Goal: Task Accomplishment & Management: Manage account settings

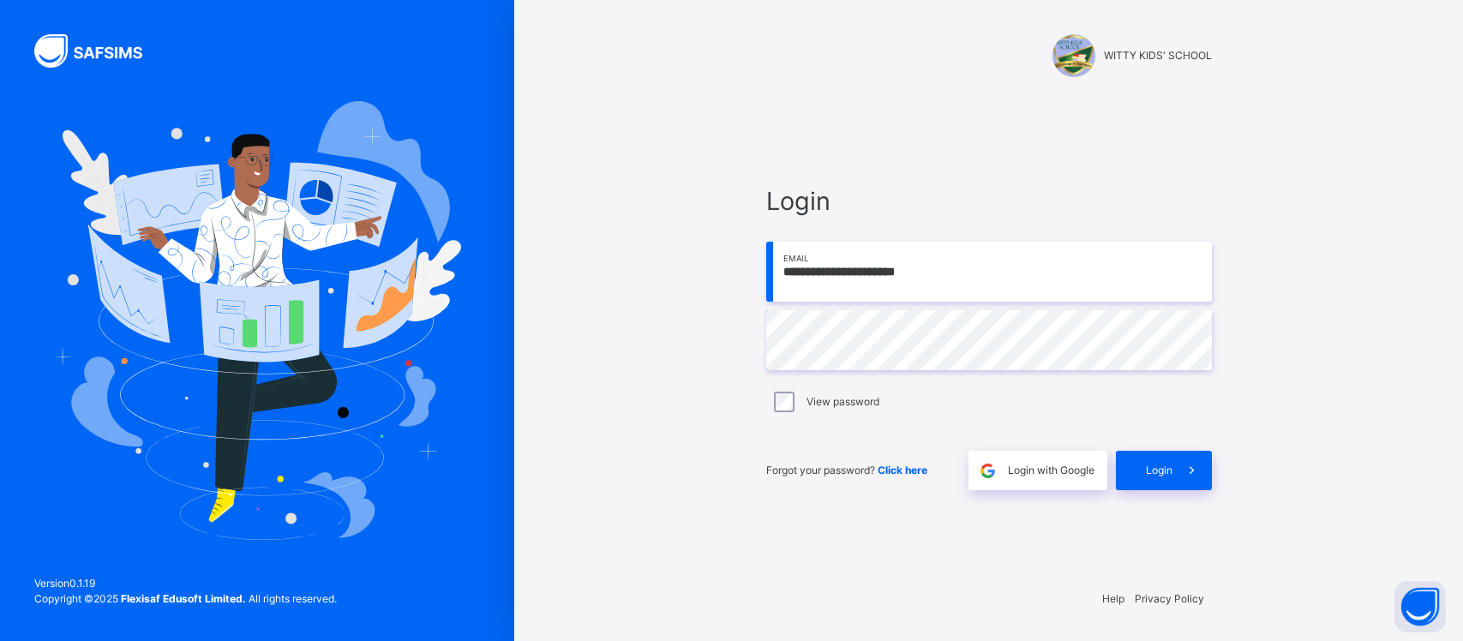
click at [1166, 464] on span "Login" at bounding box center [1159, 470] width 27 height 15
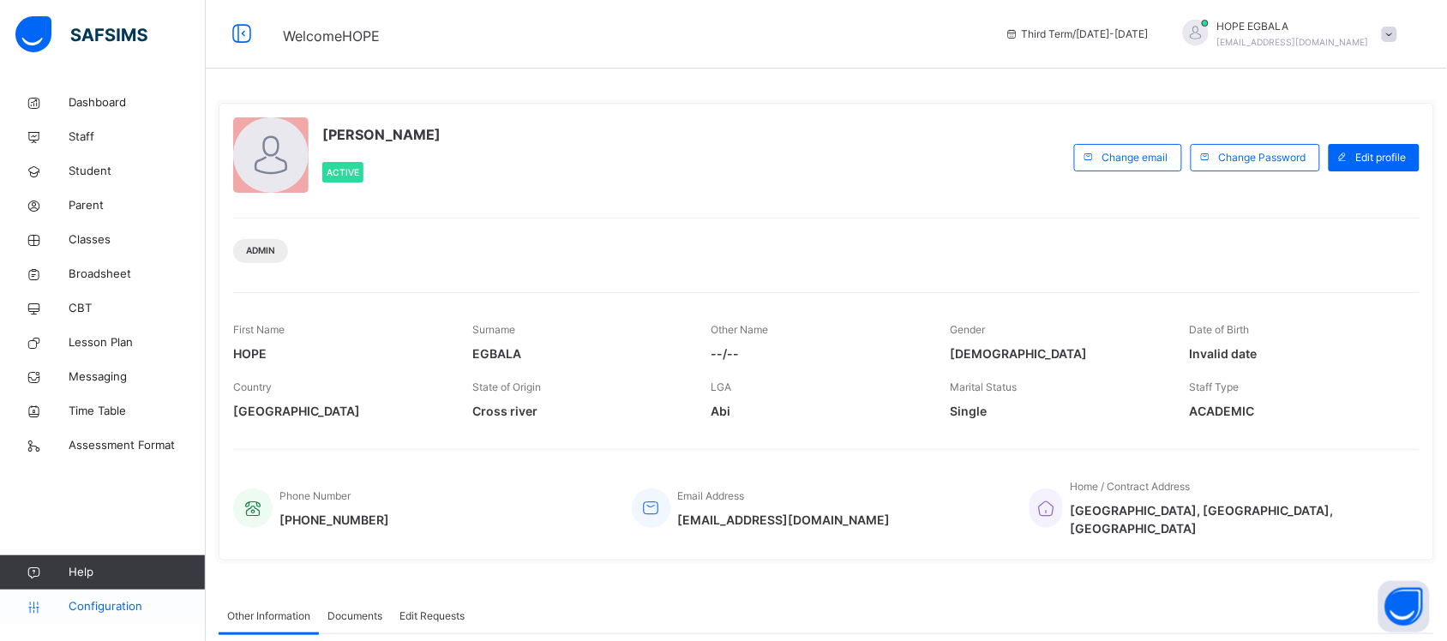
click at [99, 608] on span "Configuration" at bounding box center [137, 606] width 136 height 17
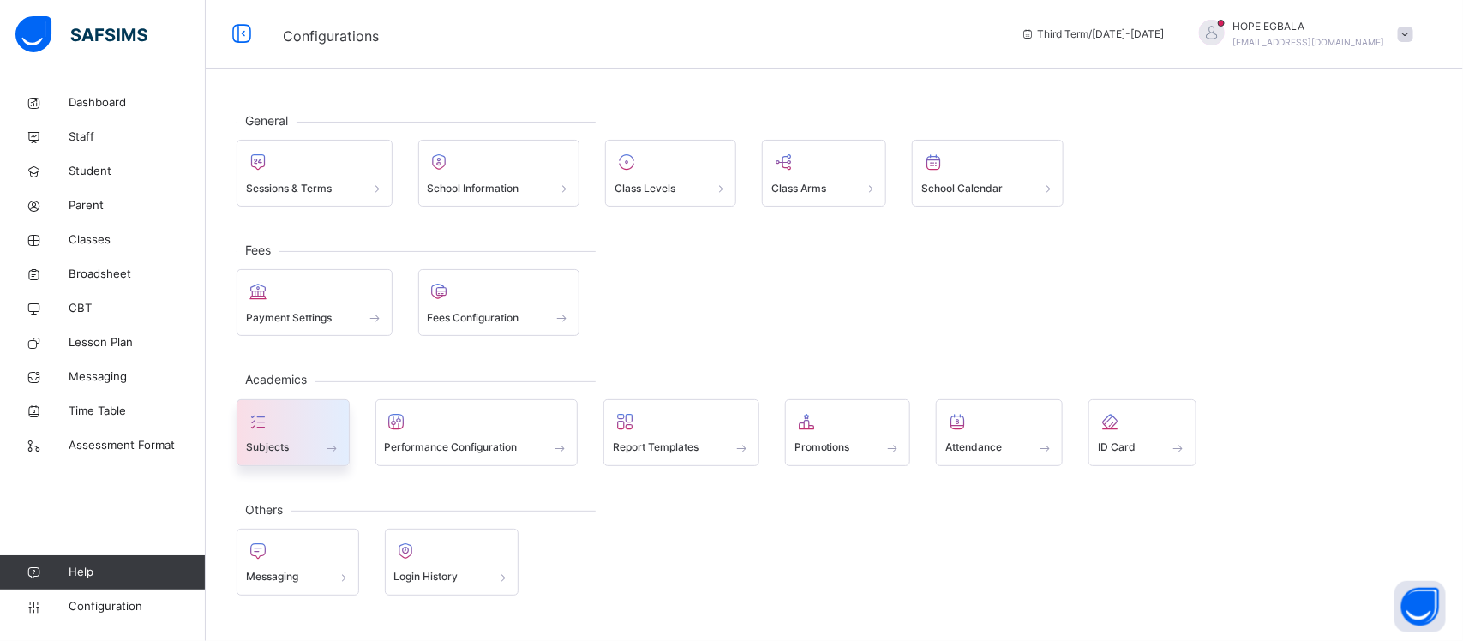
click at [270, 459] on div "Subjects" at bounding box center [293, 432] width 113 height 67
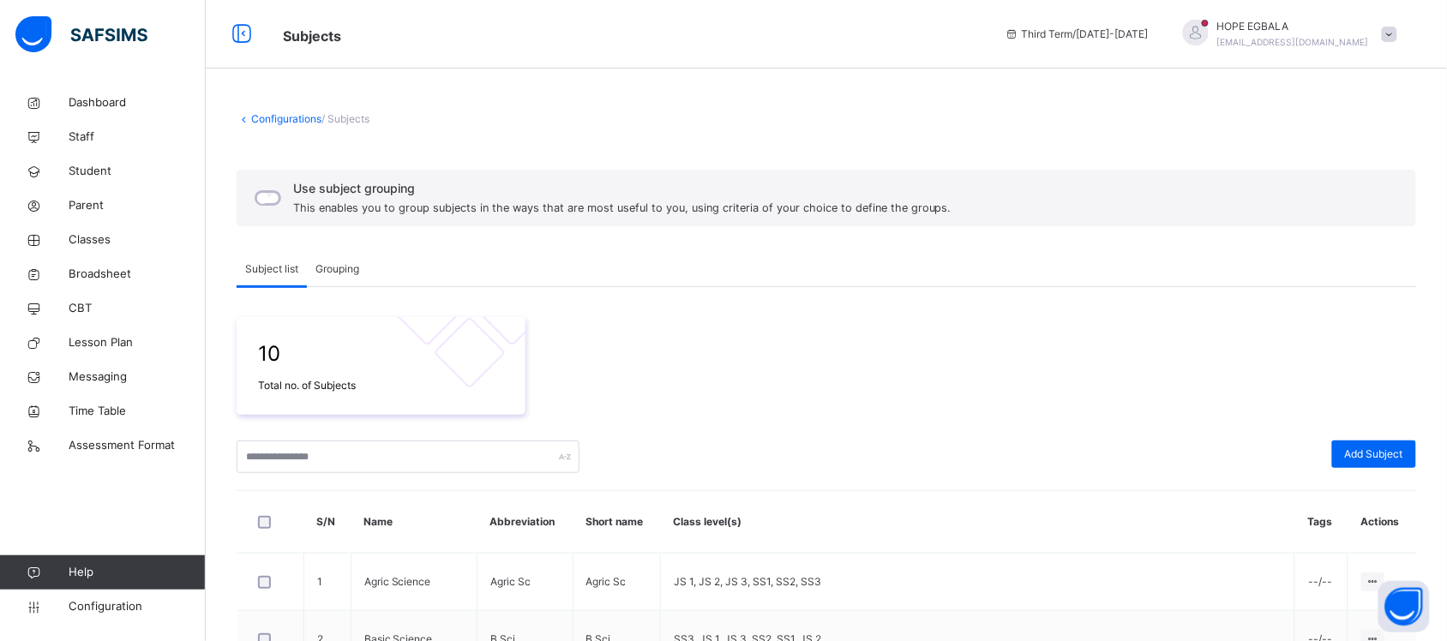
click at [285, 113] on link "Configurations" at bounding box center [286, 118] width 70 height 13
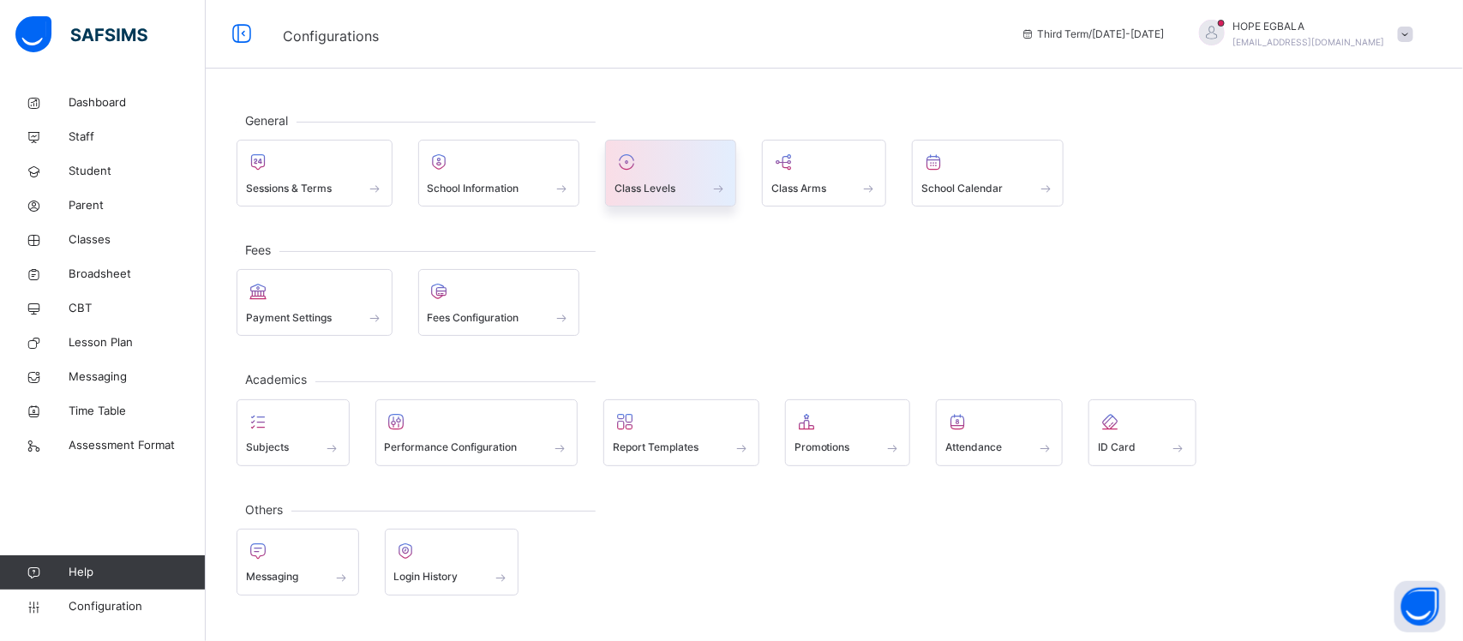
click at [698, 183] on div "Class Levels" at bounding box center [670, 188] width 112 height 18
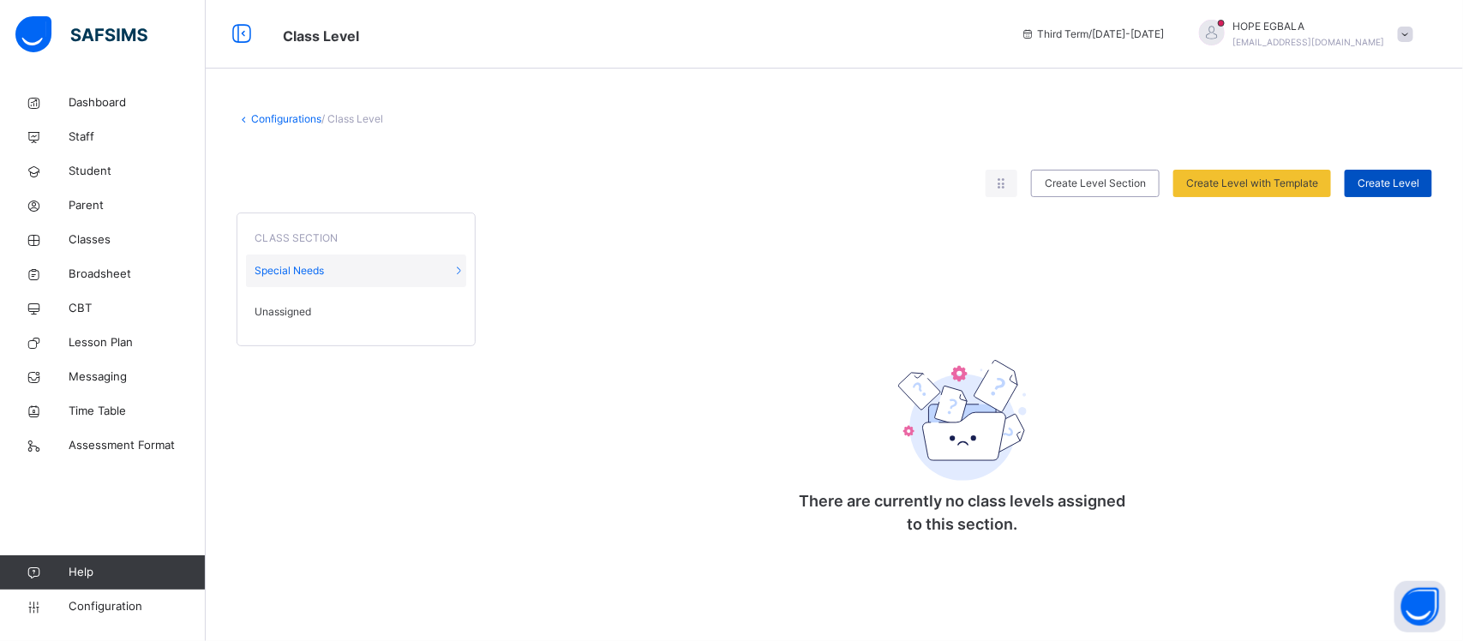
click at [1369, 184] on span "Create Level" at bounding box center [1389, 183] width 62 height 15
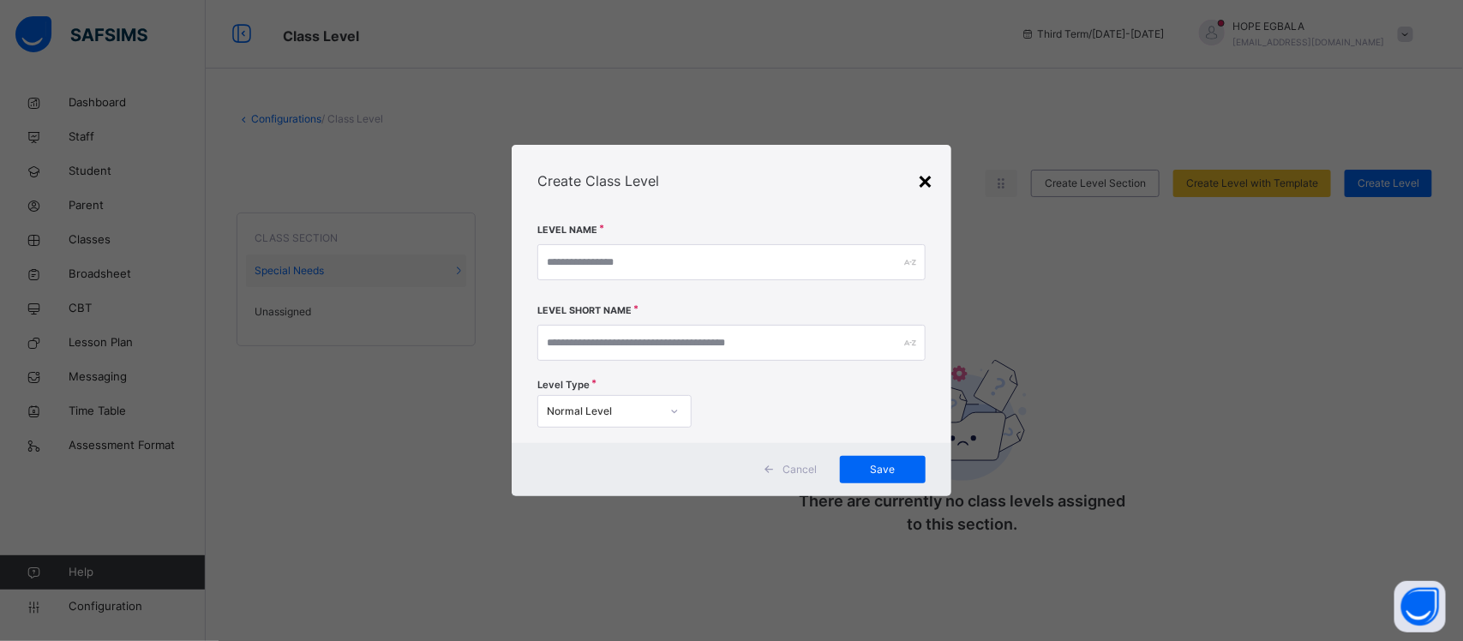
click at [926, 181] on div "×" at bounding box center [926, 180] width 16 height 36
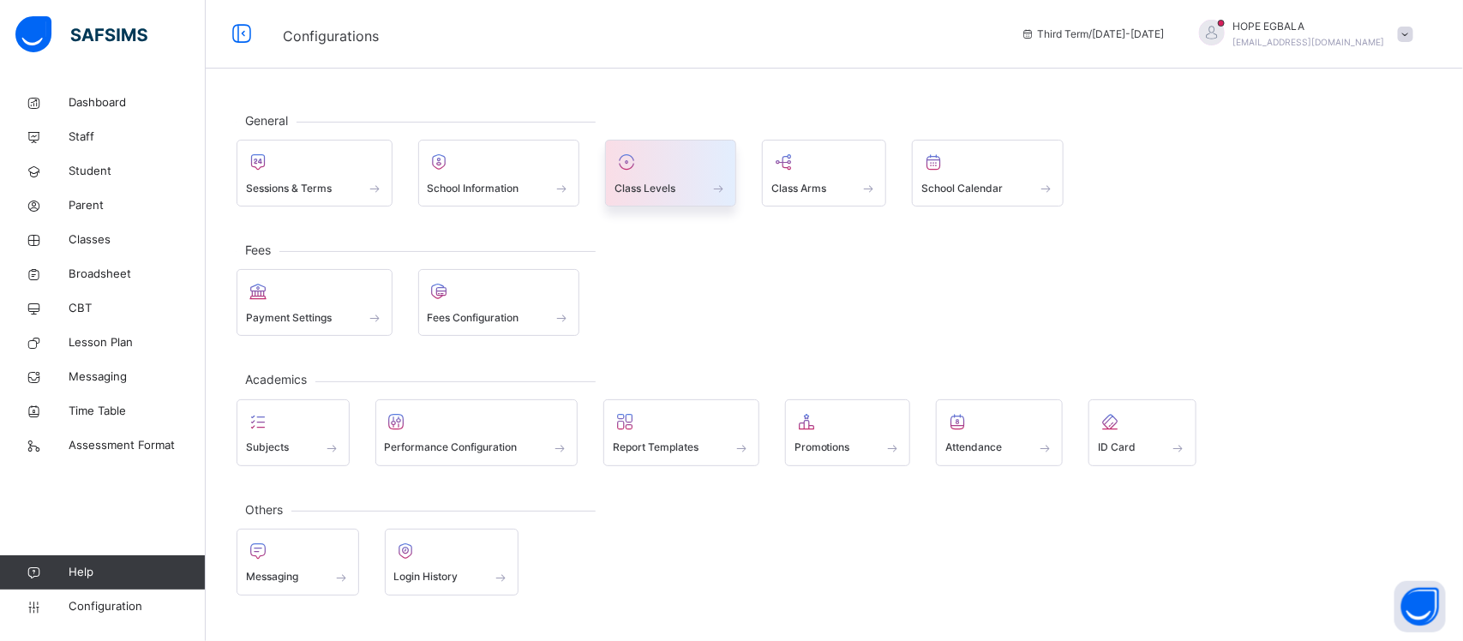
click at [674, 172] on div at bounding box center [670, 162] width 112 height 26
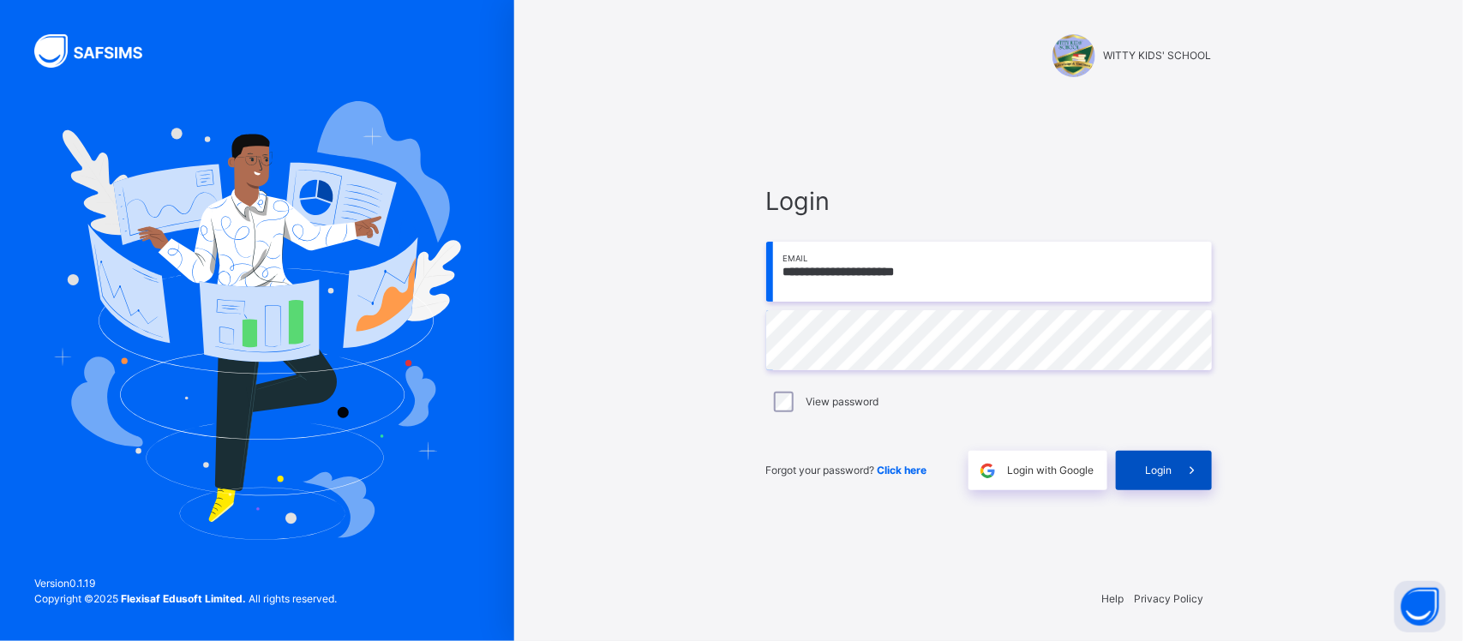
click at [1150, 464] on span "Login" at bounding box center [1159, 470] width 27 height 15
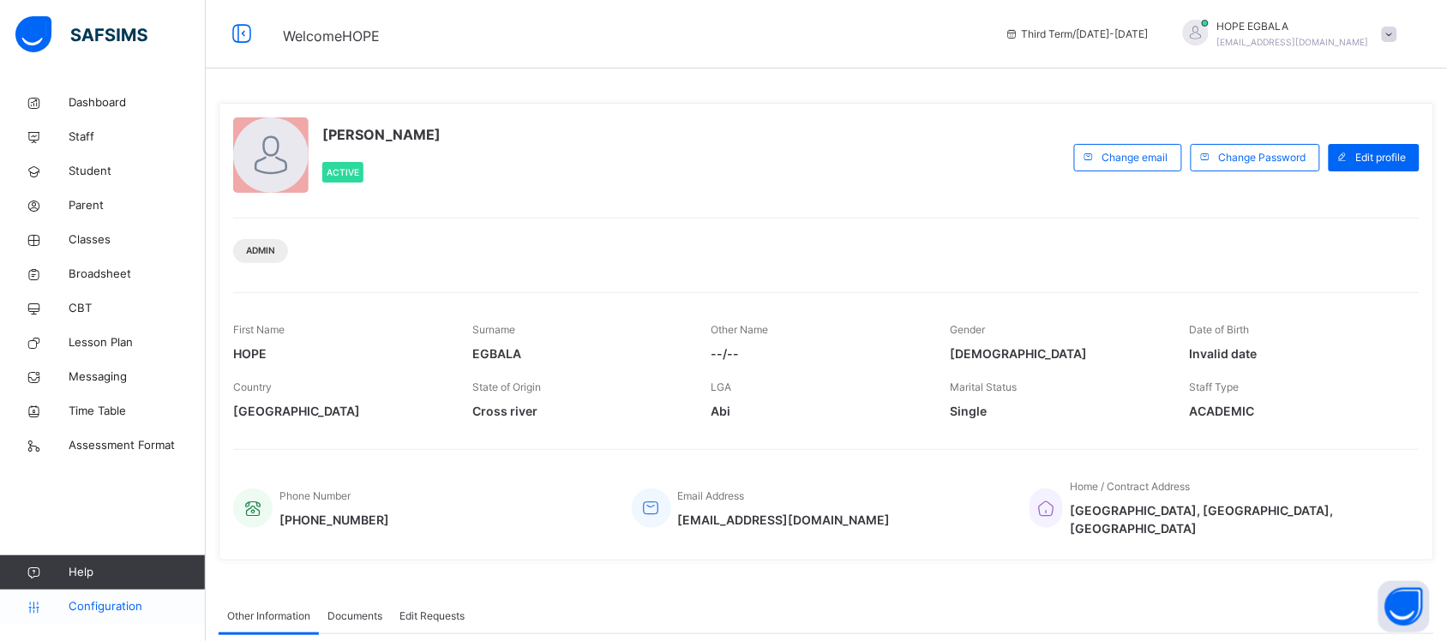
click at [105, 604] on span "Configuration" at bounding box center [137, 606] width 136 height 17
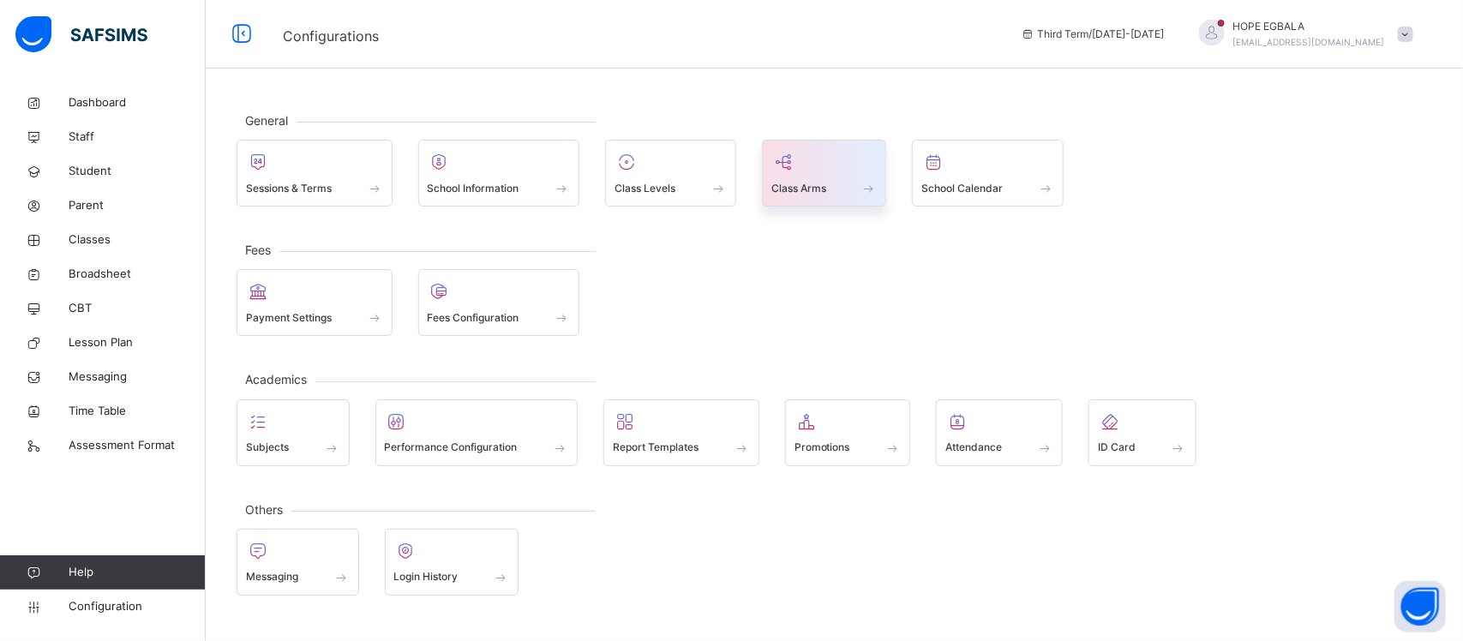
click at [837, 175] on span at bounding box center [824, 177] width 106 height 4
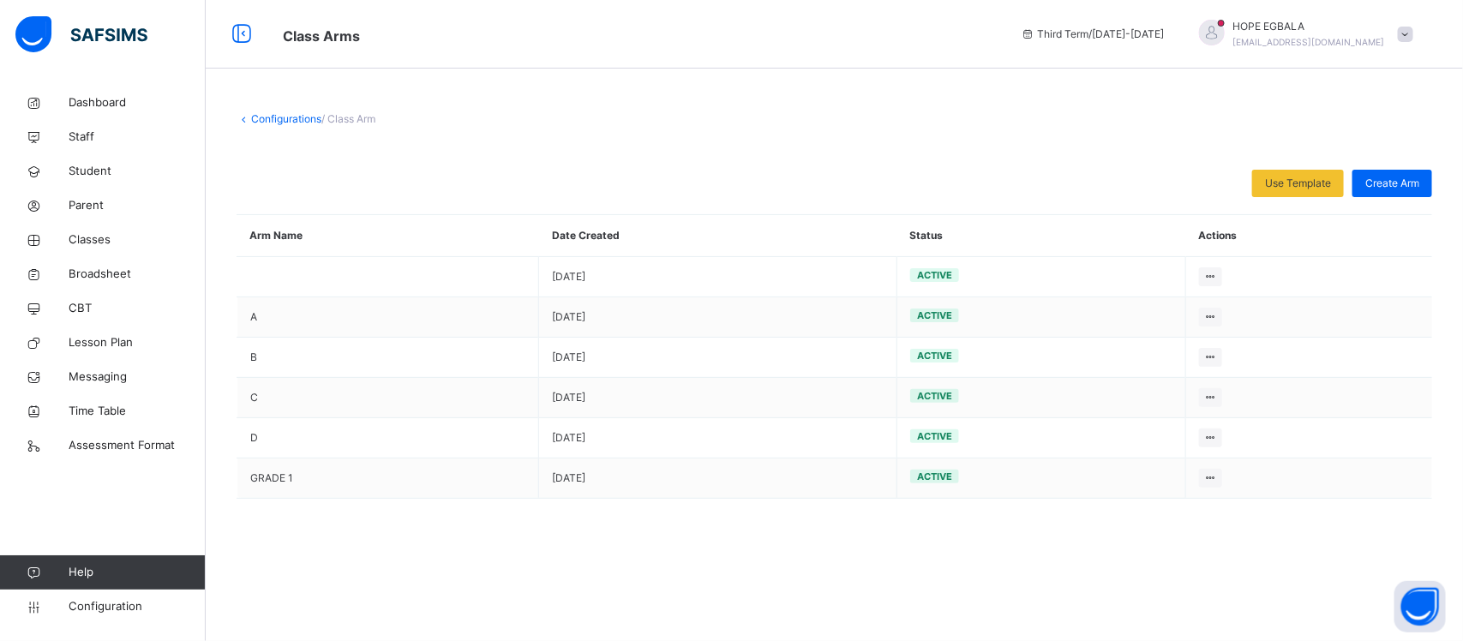
click at [259, 117] on link "Configurations" at bounding box center [286, 118] width 70 height 13
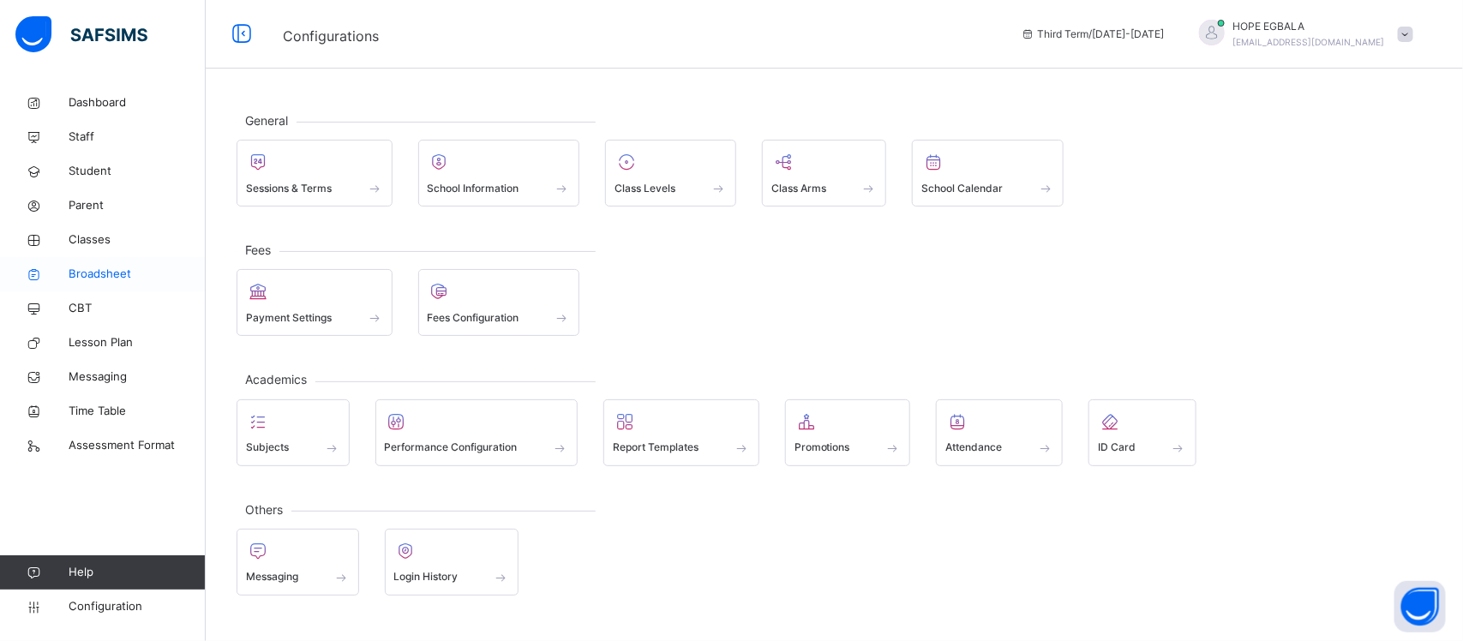
click at [111, 272] on span "Broadsheet" at bounding box center [137, 274] width 137 height 17
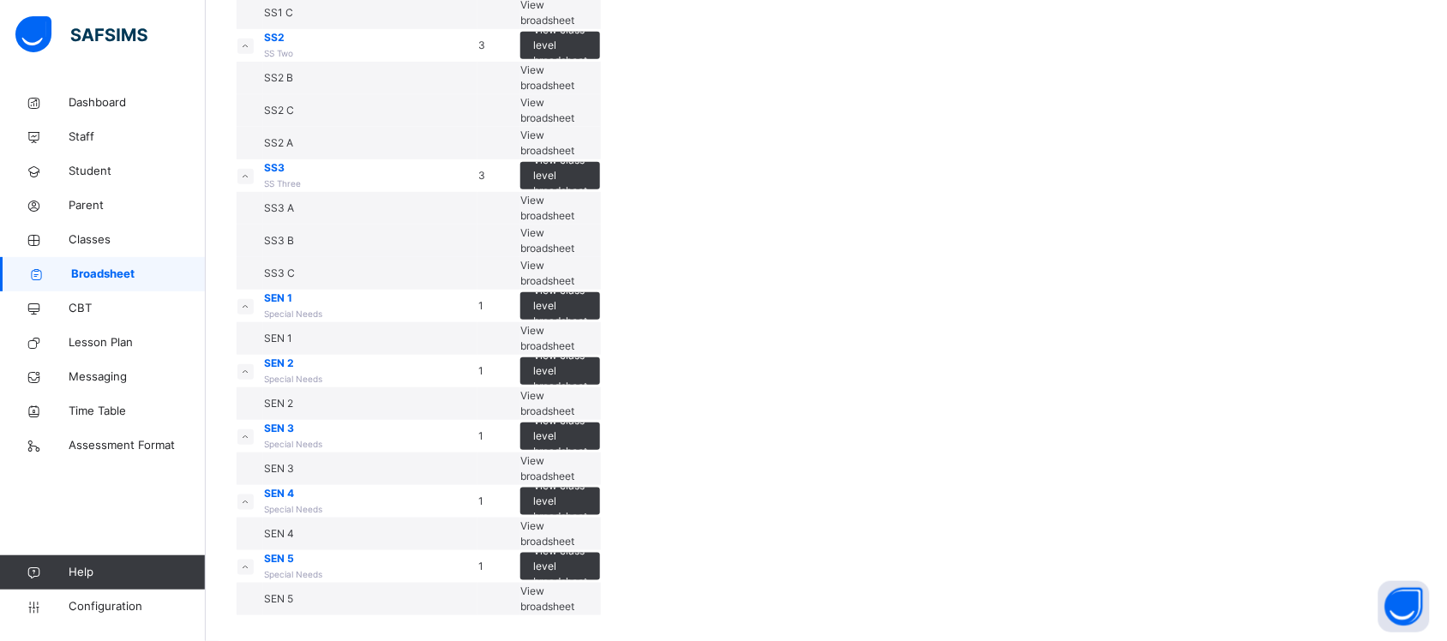
scroll to position [2677, 0]
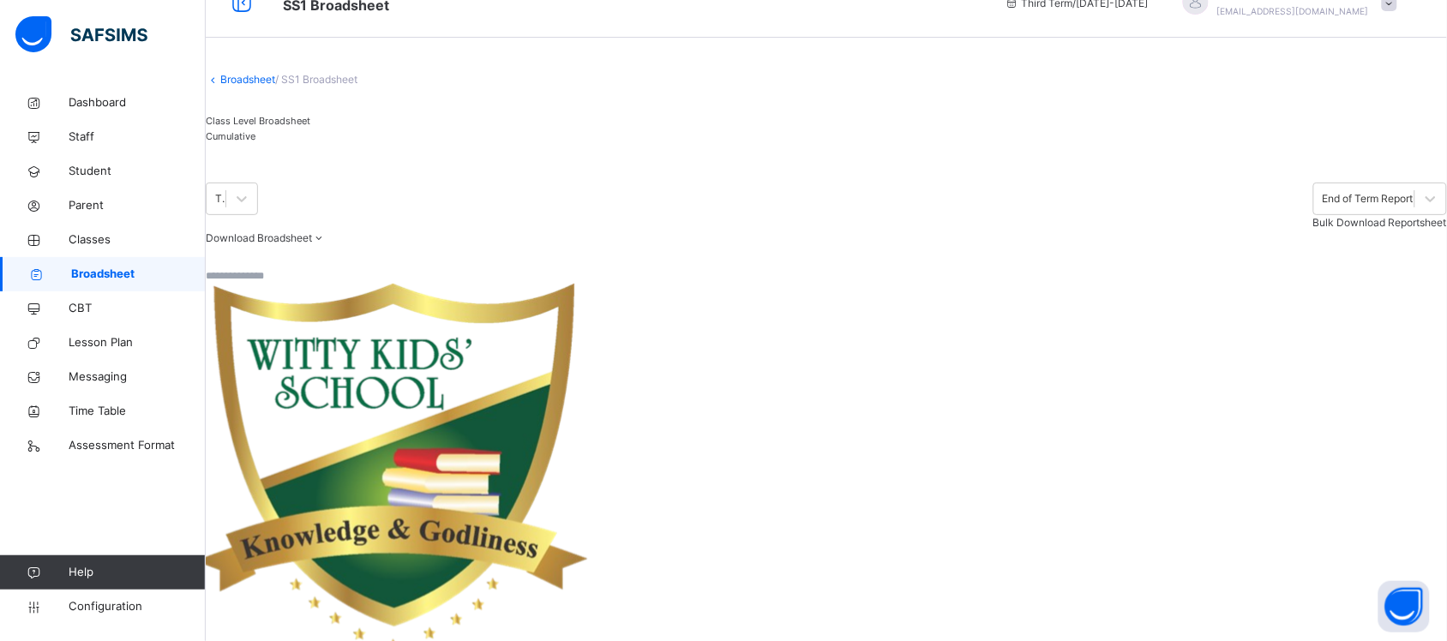
scroll to position [14, 0]
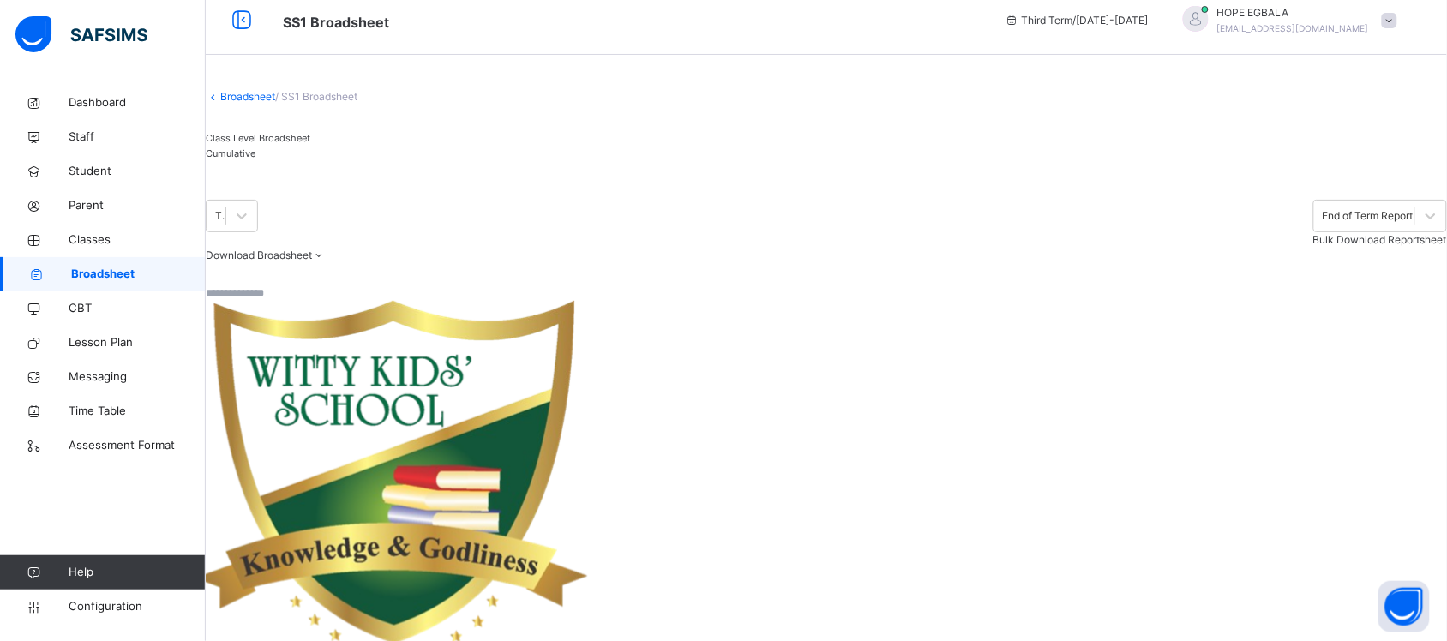
click at [1344, 246] on span "Bulk Download Reportsheet" at bounding box center [1380, 239] width 134 height 13
click at [255, 159] on span "Cumulative" at bounding box center [231, 153] width 50 height 12
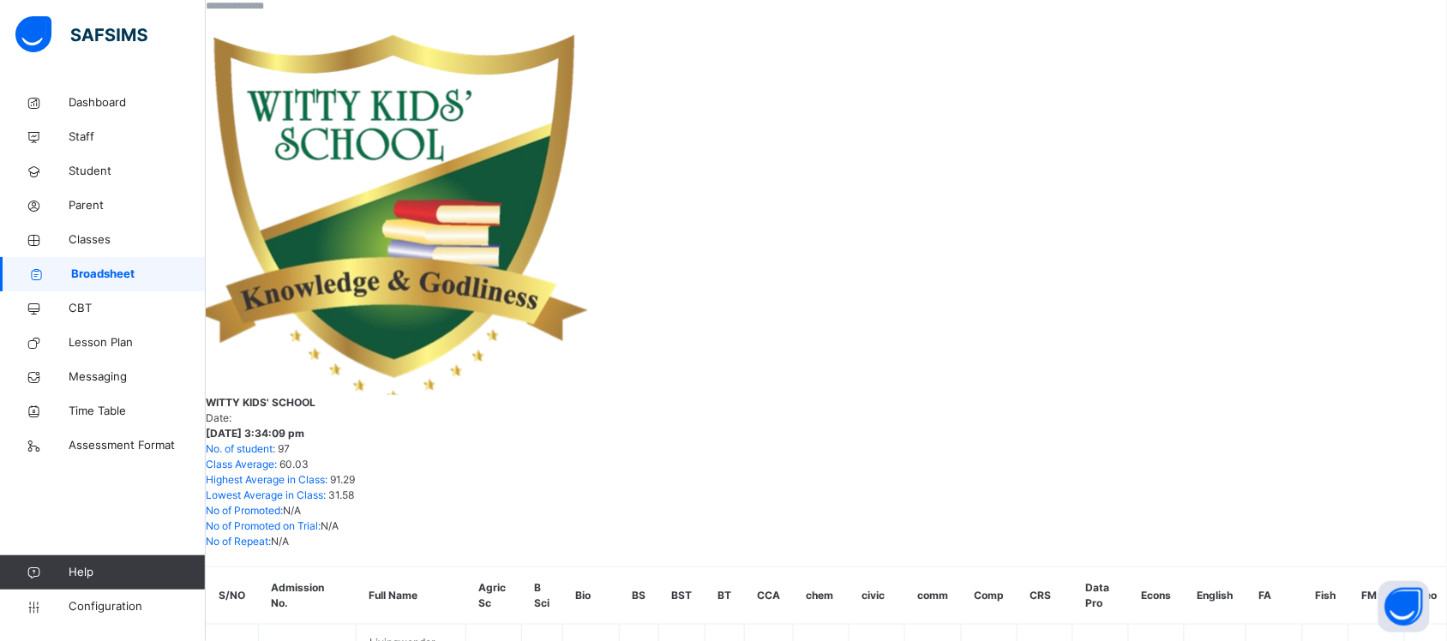
scroll to position [0, 0]
drag, startPoint x: 1446, startPoint y: 203, endPoint x: 1446, endPoint y: 232, distance: 29.1
click at [107, 609] on span "Configuration" at bounding box center [137, 606] width 136 height 17
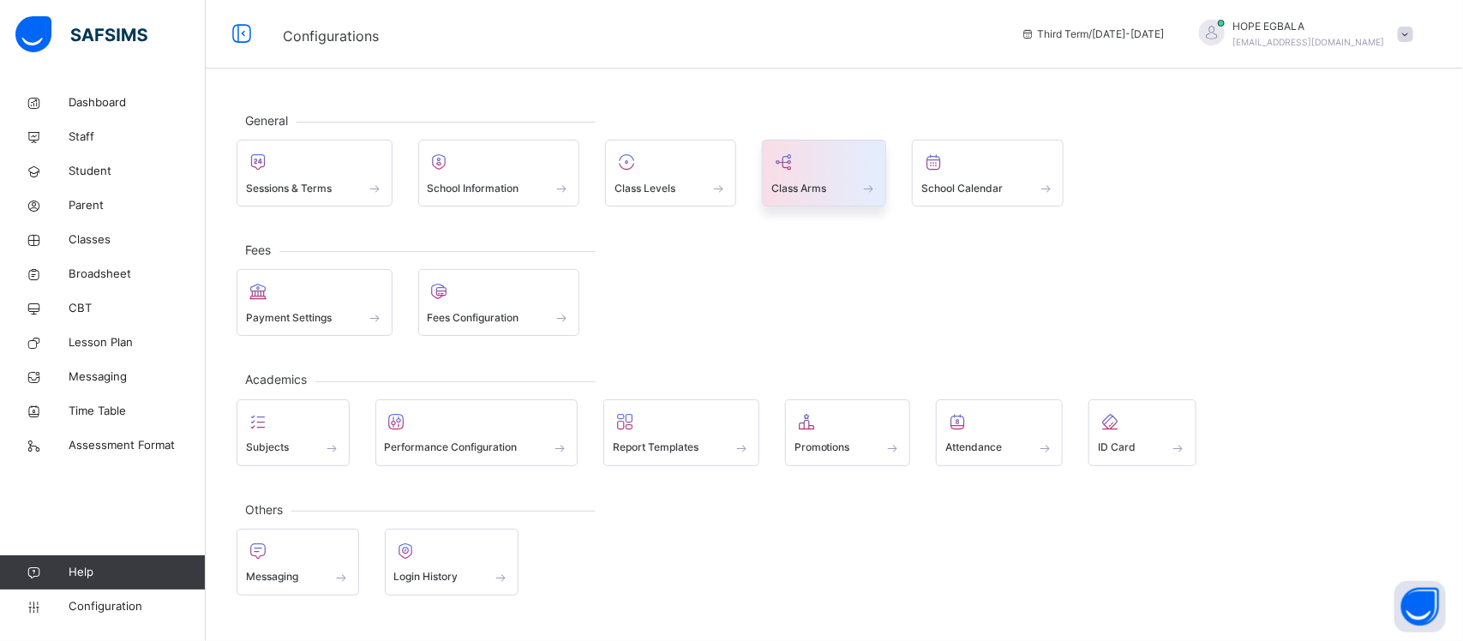
click at [831, 194] on div "Class Arms" at bounding box center [824, 188] width 106 height 18
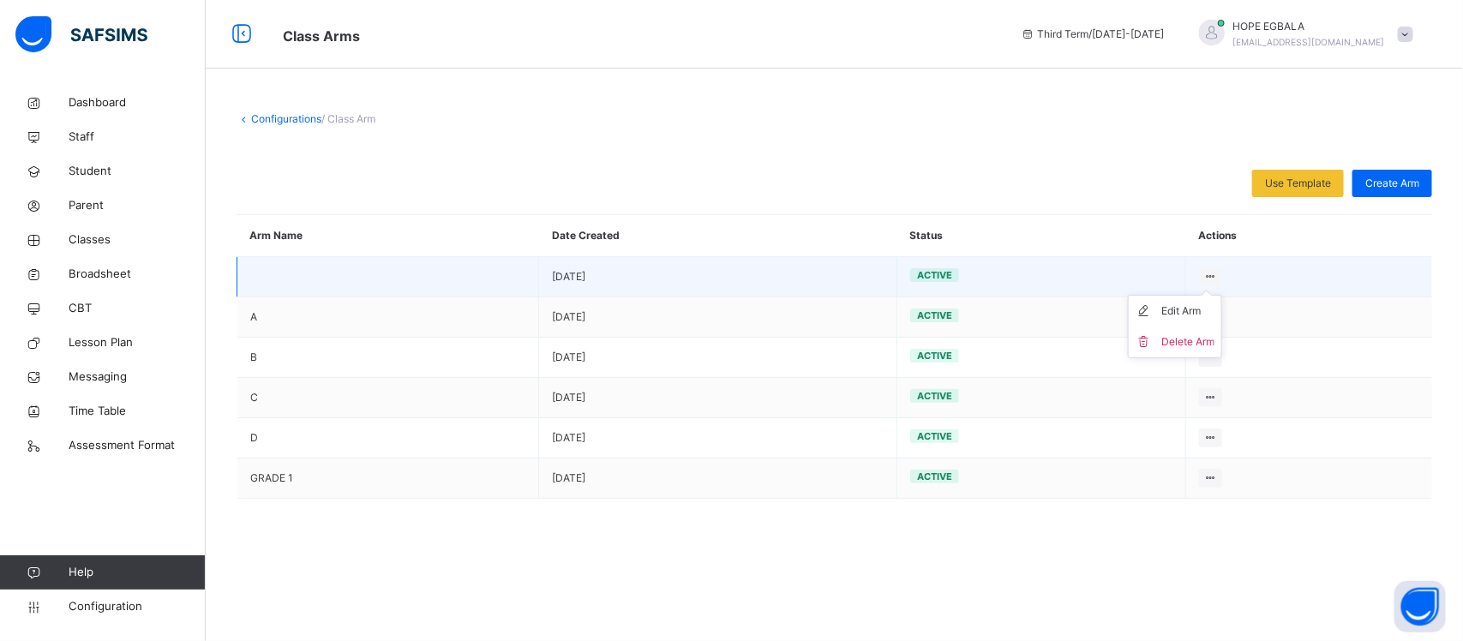
click at [1207, 275] on icon at bounding box center [1210, 276] width 15 height 13
click at [1185, 302] on ul "Edit Arm Delete Arm" at bounding box center [1175, 326] width 94 height 63
click at [1181, 314] on div "Edit Arm" at bounding box center [1187, 311] width 53 height 17
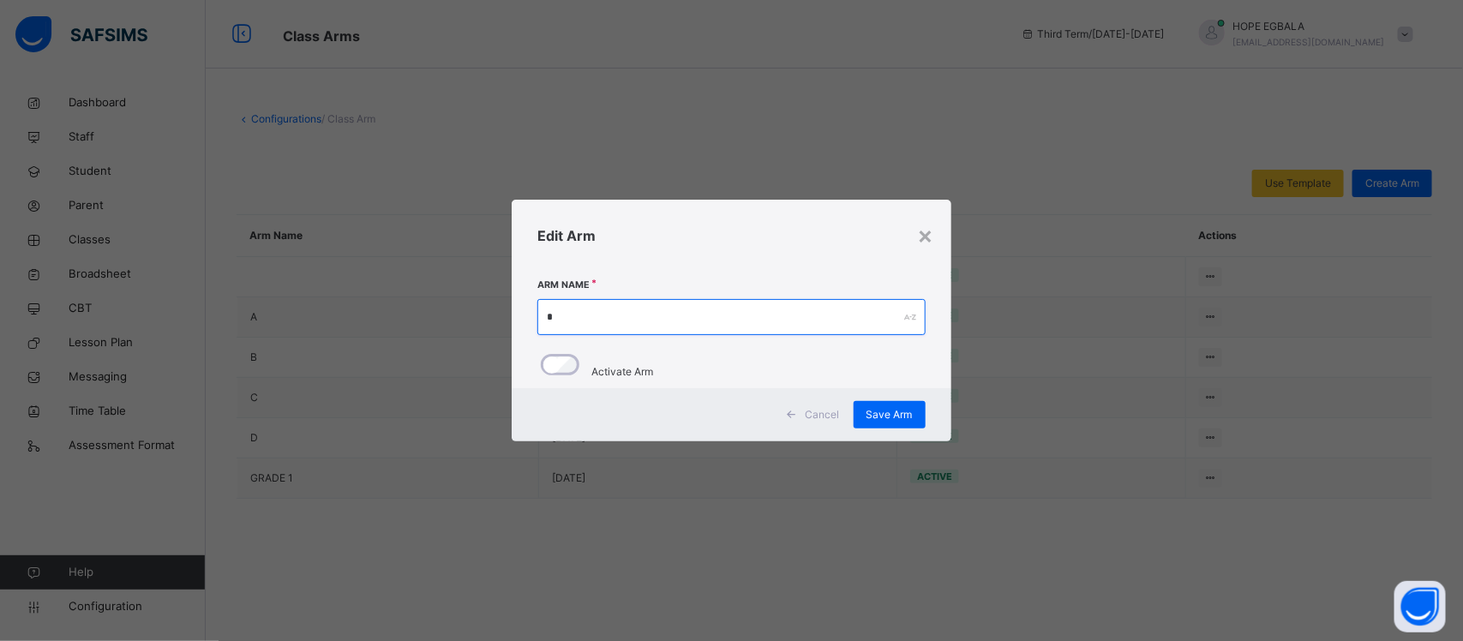
click at [696, 306] on input "text" at bounding box center [730, 317] width 387 height 36
click at [921, 227] on div "×" at bounding box center [926, 235] width 16 height 36
